Goal: Find specific page/section: Find specific page/section

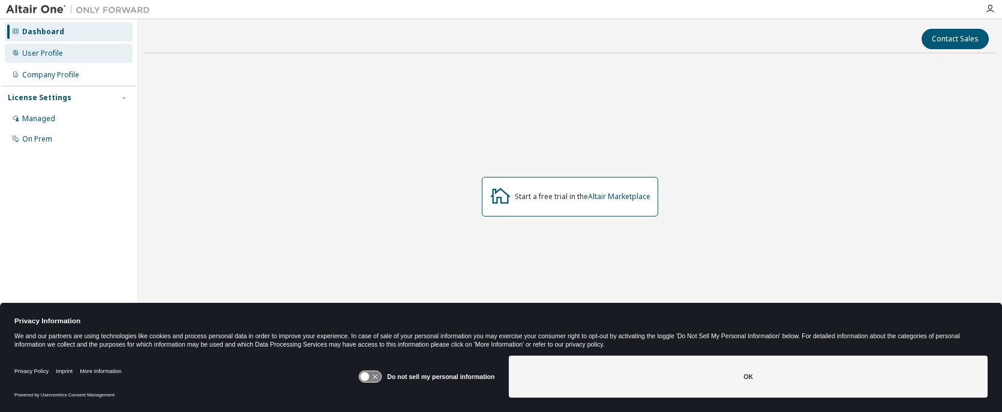
click at [44, 50] on div "User Profile" at bounding box center [42, 54] width 41 height 10
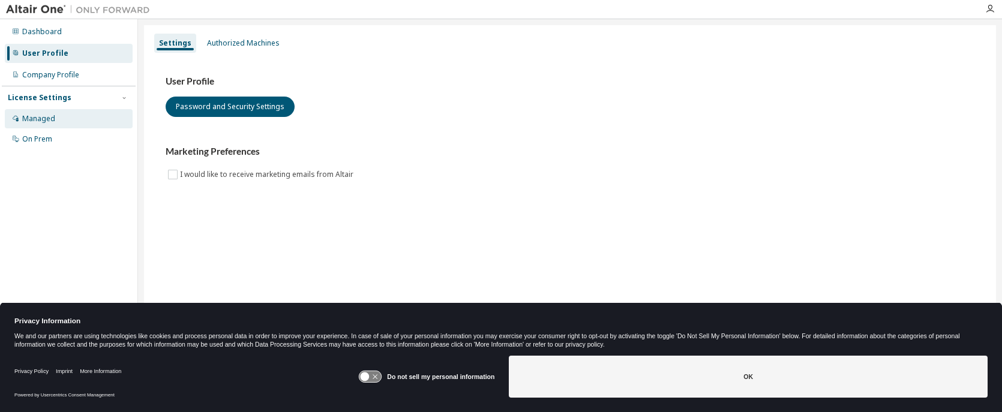
click at [47, 114] on div "Managed" at bounding box center [38, 119] width 33 height 10
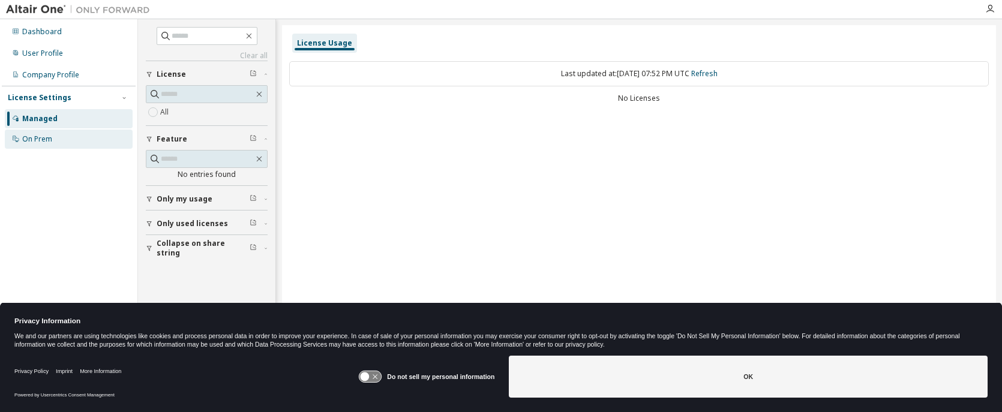
click at [29, 141] on div "On Prem" at bounding box center [37, 139] width 30 height 10
